Goal: Navigation & Orientation: Go to known website

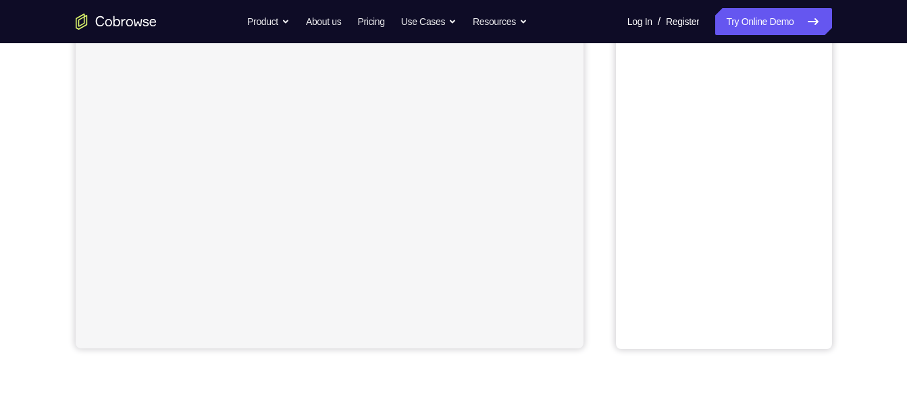
scroll to position [97, 0]
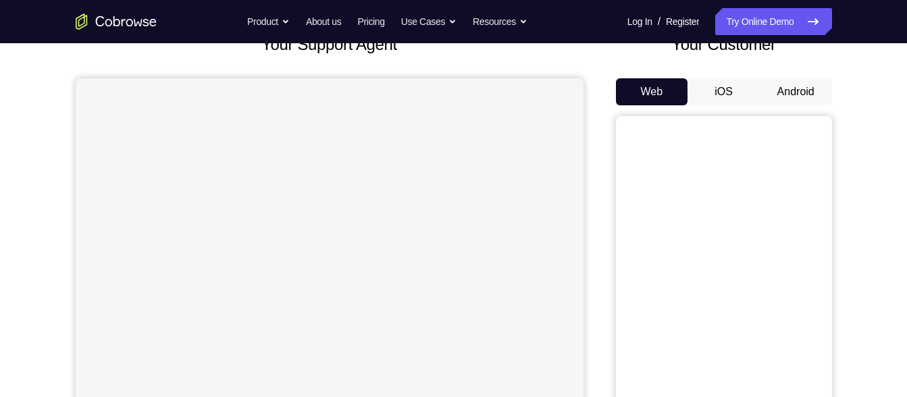
click at [765, 104] on button "Android" at bounding box center [796, 91] width 72 height 27
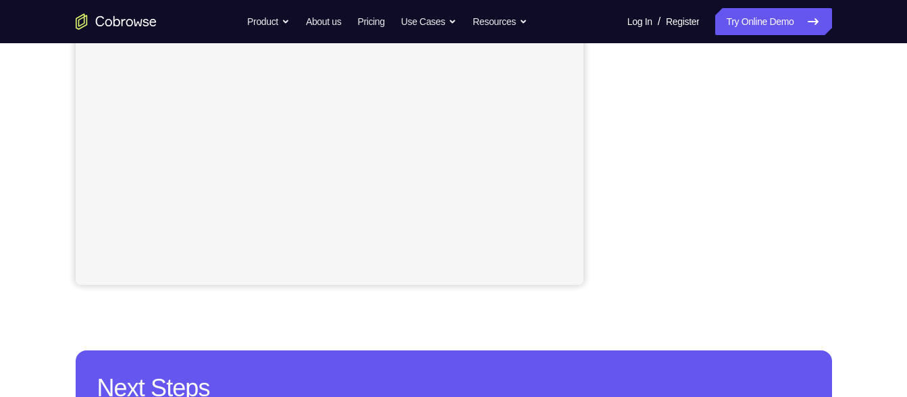
scroll to position [228, 0]
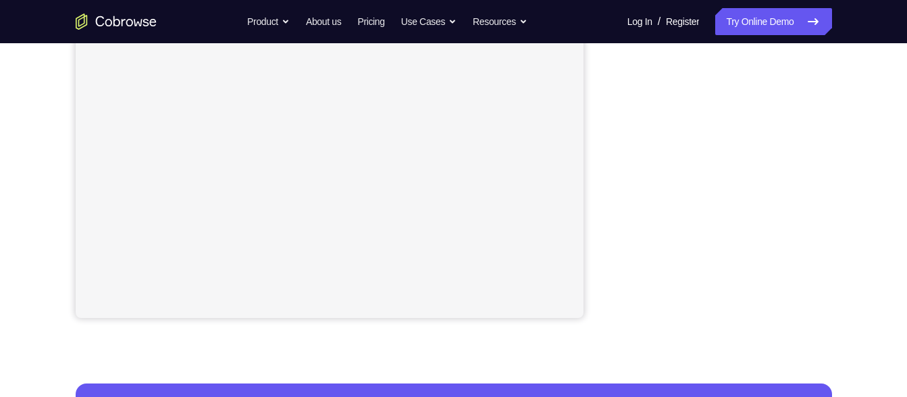
scroll to position [299, 0]
